Goal: Task Accomplishment & Management: Complete application form

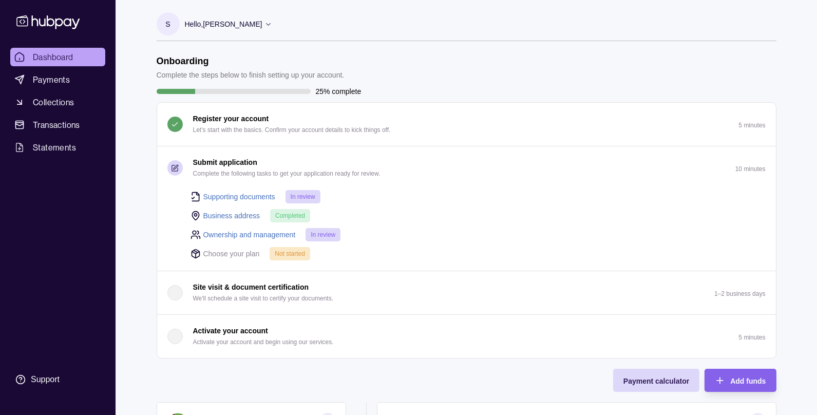
click at [228, 253] on p "Choose your plan" at bounding box center [231, 253] width 57 height 11
click at [243, 252] on p "Choose your plan" at bounding box center [231, 253] width 57 height 11
click at [494, 74] on header "Onboarding Complete the steps below to finish setting up your account." at bounding box center [467, 67] width 620 height 25
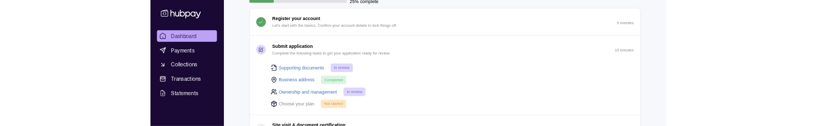
scroll to position [141, 0]
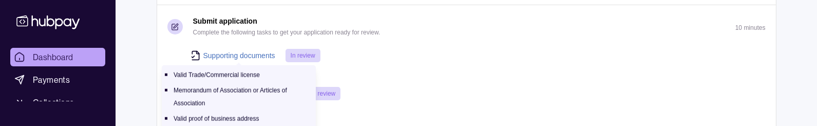
click at [244, 54] on link "Supporting documents" at bounding box center [239, 55] width 72 height 11
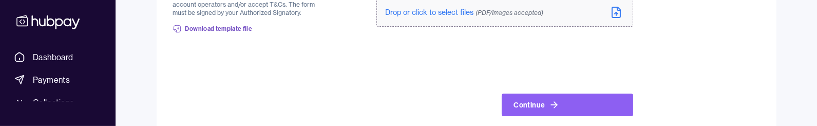
scroll to position [688, 0]
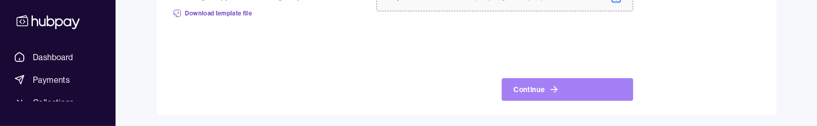
click at [538, 88] on button "Continue" at bounding box center [568, 89] width 132 height 23
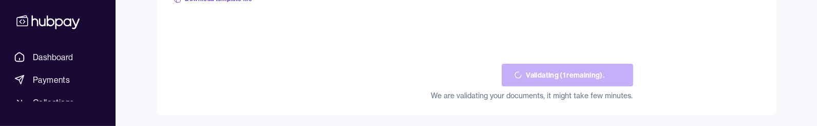
scroll to position [701, 0]
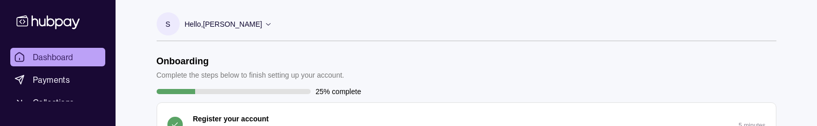
click at [251, 20] on div "Hello, [PERSON_NAME]" at bounding box center [229, 24] width 88 height 22
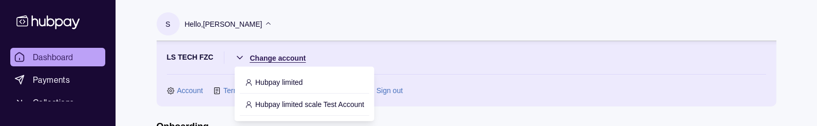
click at [290, 81] on p "Hubpay limited" at bounding box center [279, 82] width 48 height 11
